Goal: Register for event/course

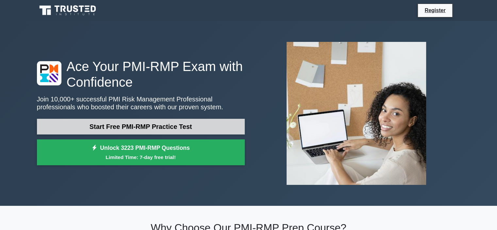
click at [134, 126] on link "Start Free PMI-RMP Practice Test" at bounding box center [141, 127] width 208 height 16
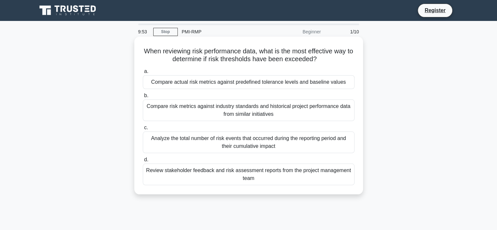
click at [212, 83] on div "Compare actual risk metrics against predefined tolerance levels and baseline va…" at bounding box center [249, 82] width 212 height 14
click at [143, 74] on input "a. Compare actual risk metrics against predefined tolerance levels and baseline…" at bounding box center [143, 71] width 0 height 4
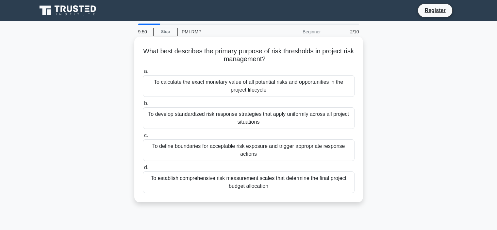
click at [256, 87] on div "To calculate the exact monetary value of all potential risks and opportunities …" at bounding box center [249, 86] width 212 height 22
click at [143, 74] on input "a. To calculate the exact monetary value of all potential risks and opportuniti…" at bounding box center [143, 71] width 0 height 4
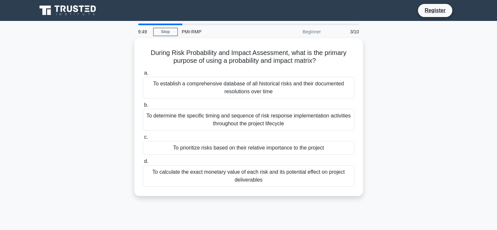
click at [256, 87] on div "To establish a comprehensive database of all historical risks and their documen…" at bounding box center [249, 88] width 212 height 22
click at [143, 75] on input "a. To establish a comprehensive database of all historical risks and their docu…" at bounding box center [143, 73] width 0 height 4
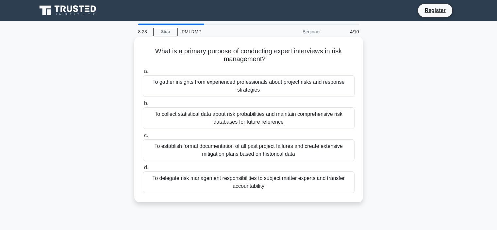
drag, startPoint x: 154, startPoint y: 85, endPoint x: 268, endPoint y: 95, distance: 114.5
click at [268, 95] on div "To gather insights from experienced professionals about project risks and respo…" at bounding box center [249, 86] width 212 height 22
copy div "o gather insights from experienced professionals about project risks and respon…"
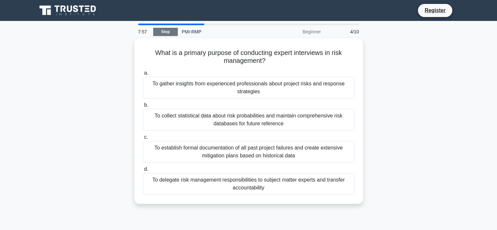
click at [160, 31] on link "Stop" at bounding box center [165, 32] width 25 height 8
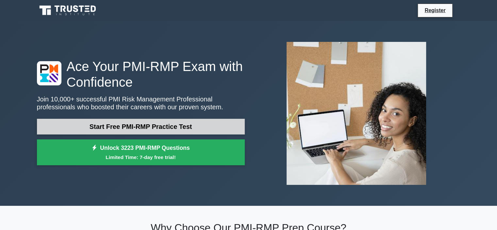
click at [134, 129] on link "Start Free PMI-RMP Practice Test" at bounding box center [141, 127] width 208 height 16
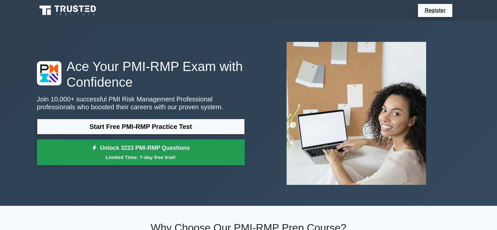
click at [151, 161] on small "Limited Time: 7-day free trial!" at bounding box center [141, 157] width 192 height 8
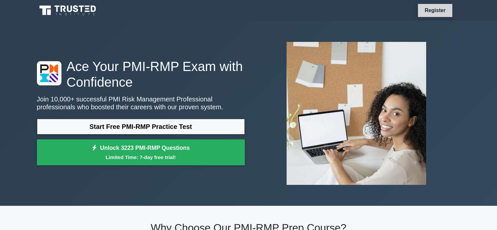
click at [429, 11] on link "Register" at bounding box center [435, 10] width 29 height 8
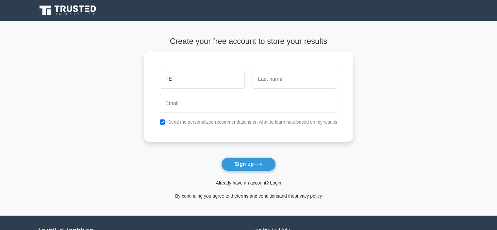
type input "F"
